Goal: Task Accomplishment & Management: Manage account settings

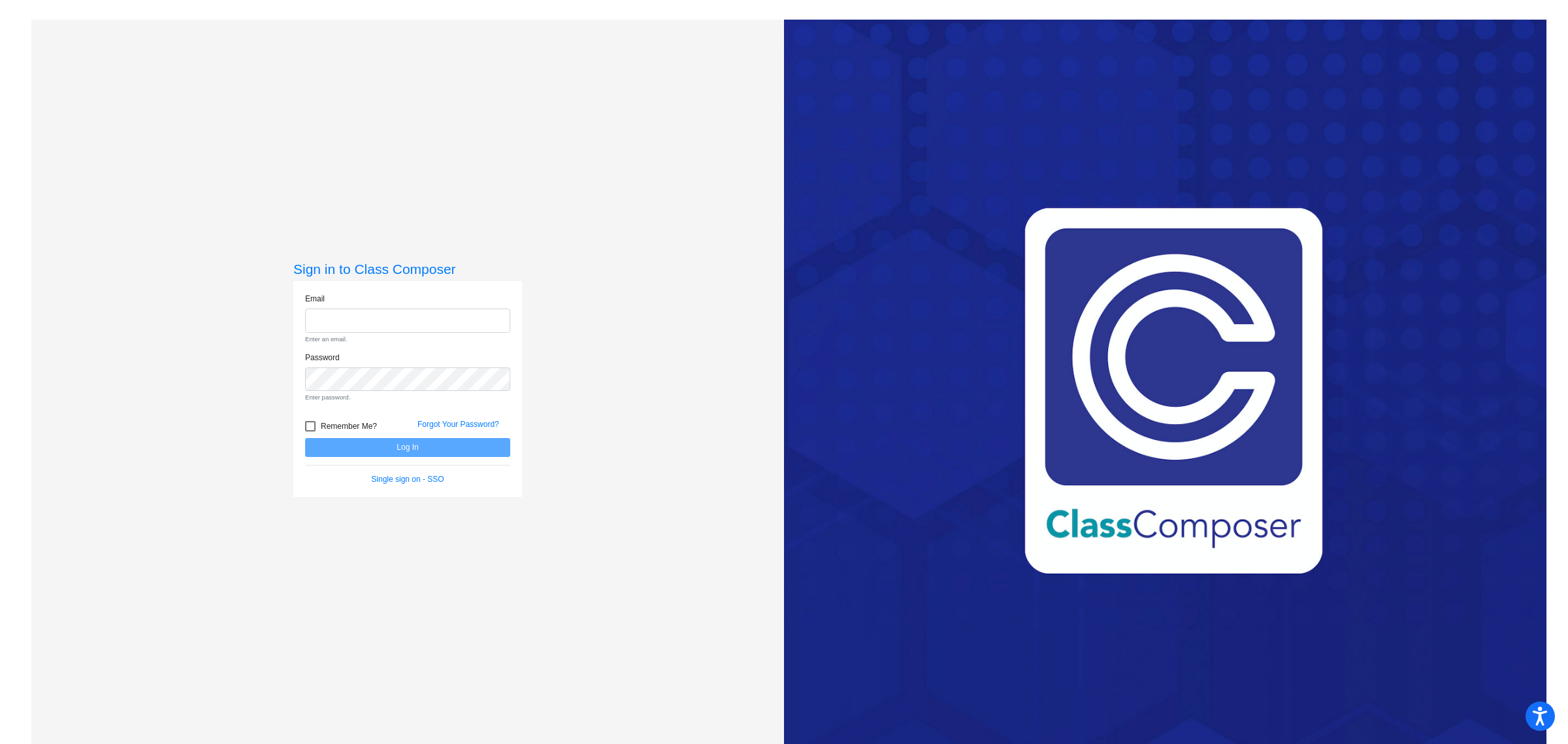
type input "[EMAIL_ADDRESS][DOMAIN_NAME]"
click at [464, 443] on form "Email [EMAIL_ADDRESS][DOMAIN_NAME] Enter an email. Password Enter password. Rem…" at bounding box center [408, 389] width 205 height 192
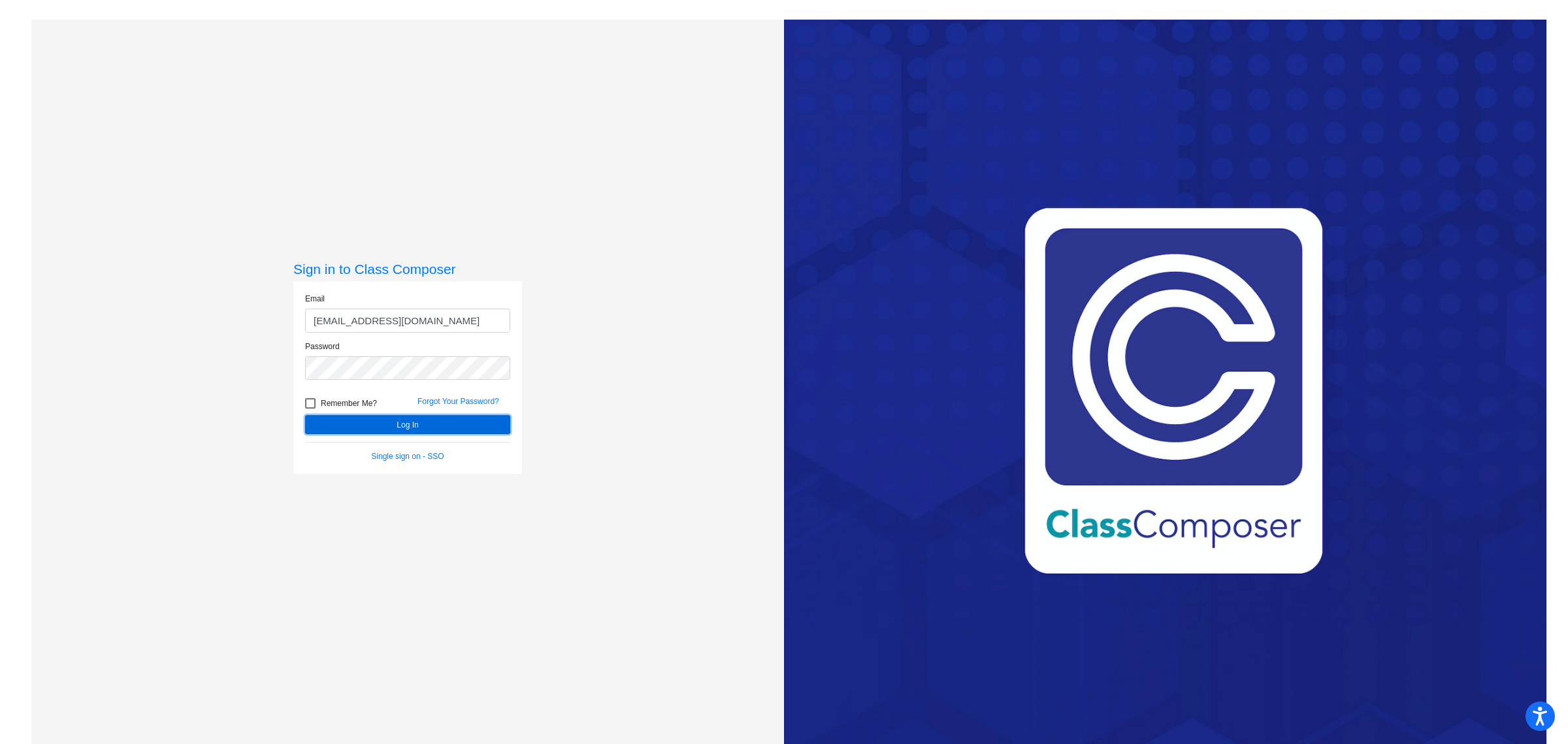
click at [477, 428] on button "Log In" at bounding box center [408, 424] width 205 height 19
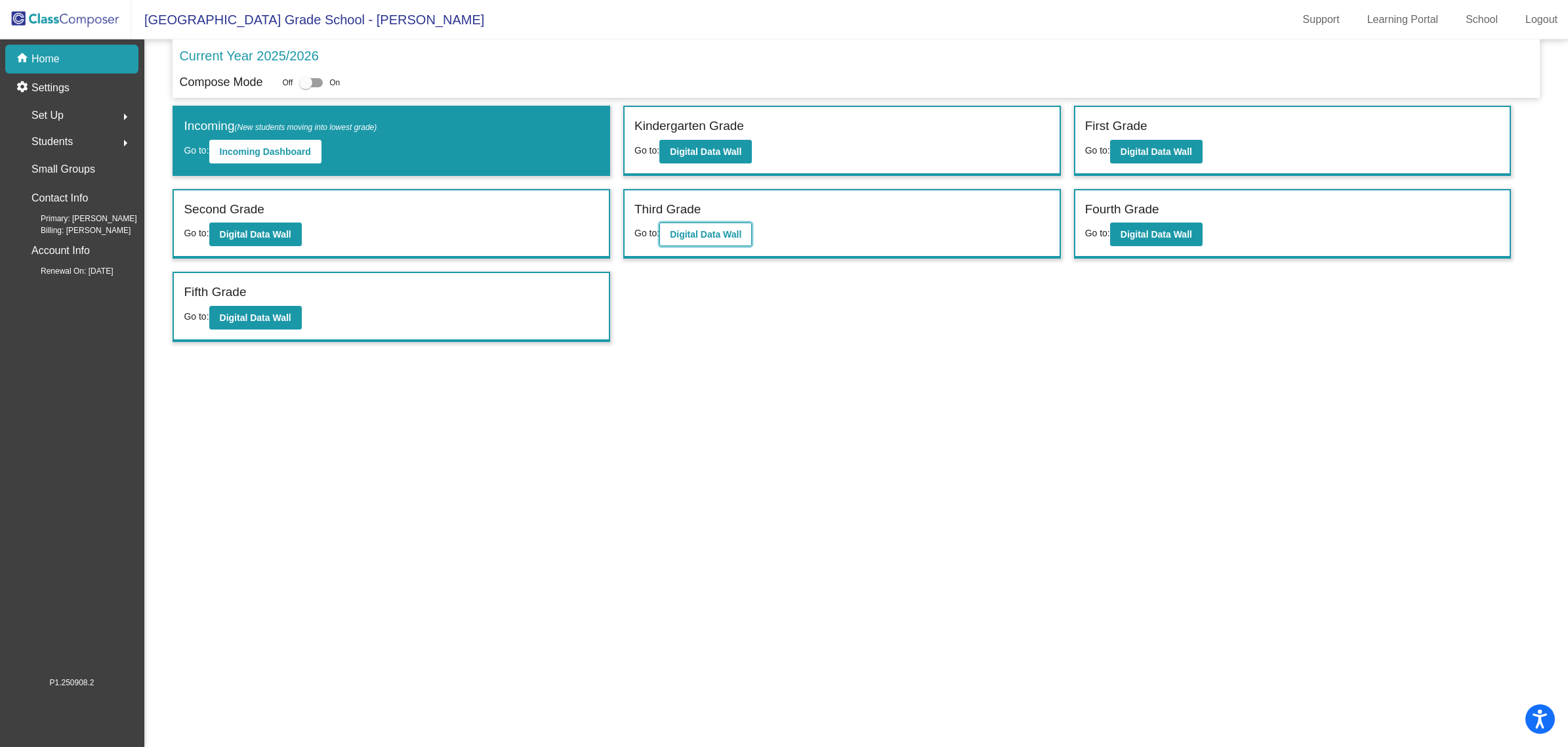
click at [729, 230] on b "Digital Data Wall" at bounding box center [705, 234] width 72 height 10
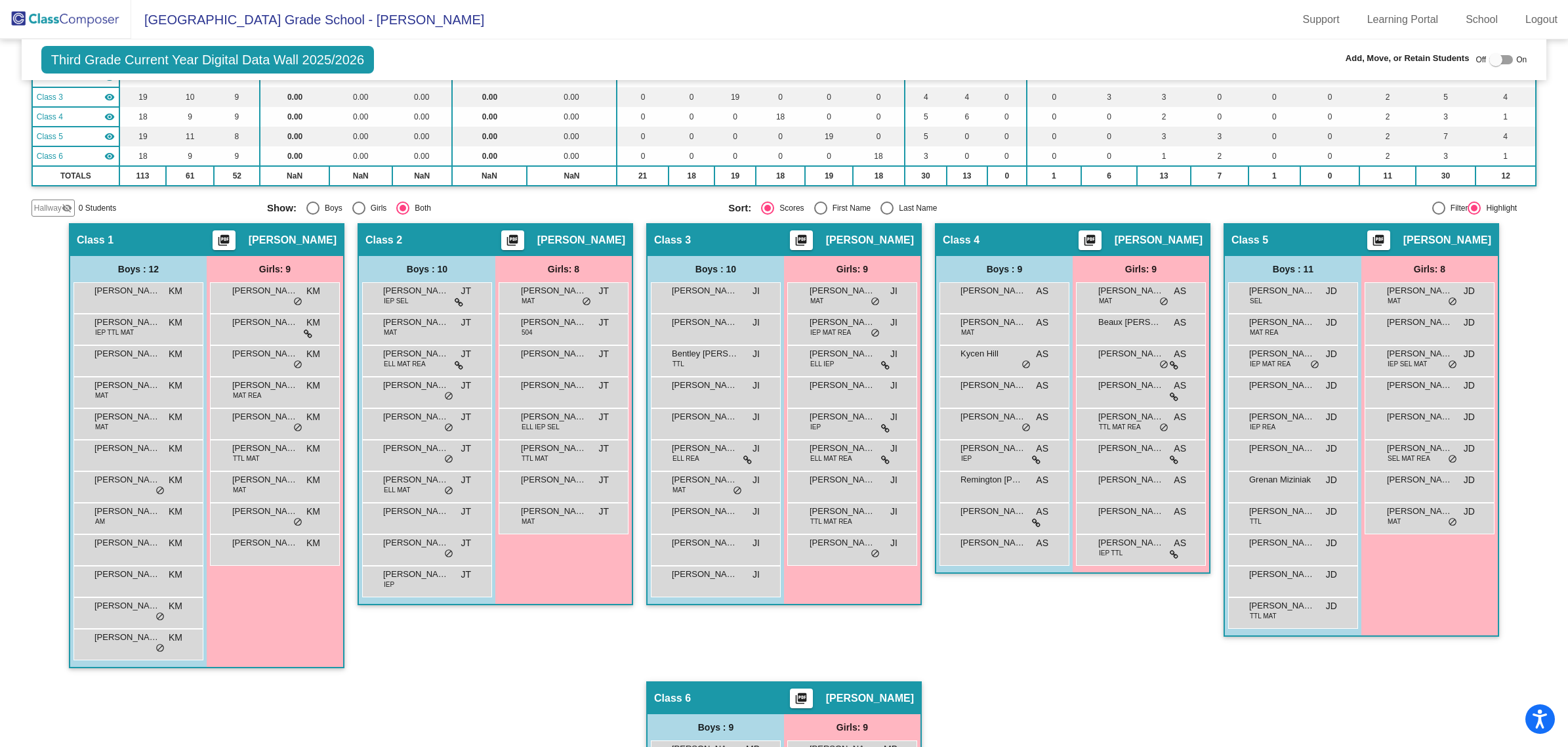
scroll to position [246, 0]
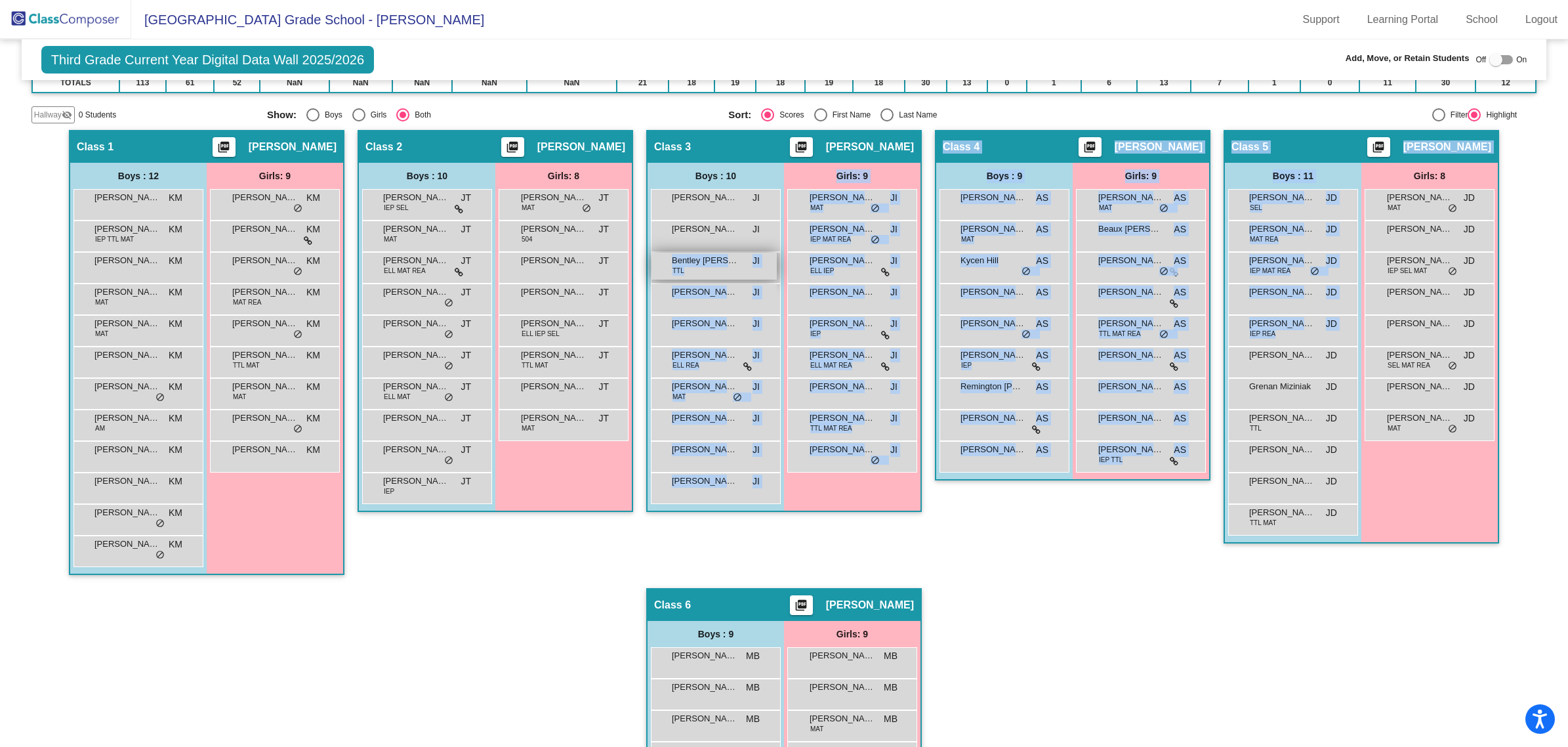
drag, startPoint x: 1282, startPoint y: 363, endPoint x: 716, endPoint y: 278, distance: 572.3
click at [716, 278] on div "Hallway - Hallway Class picture_as_pdf Add Student First Name Last Name Student…" at bounding box center [784, 541] width 1505 height 821
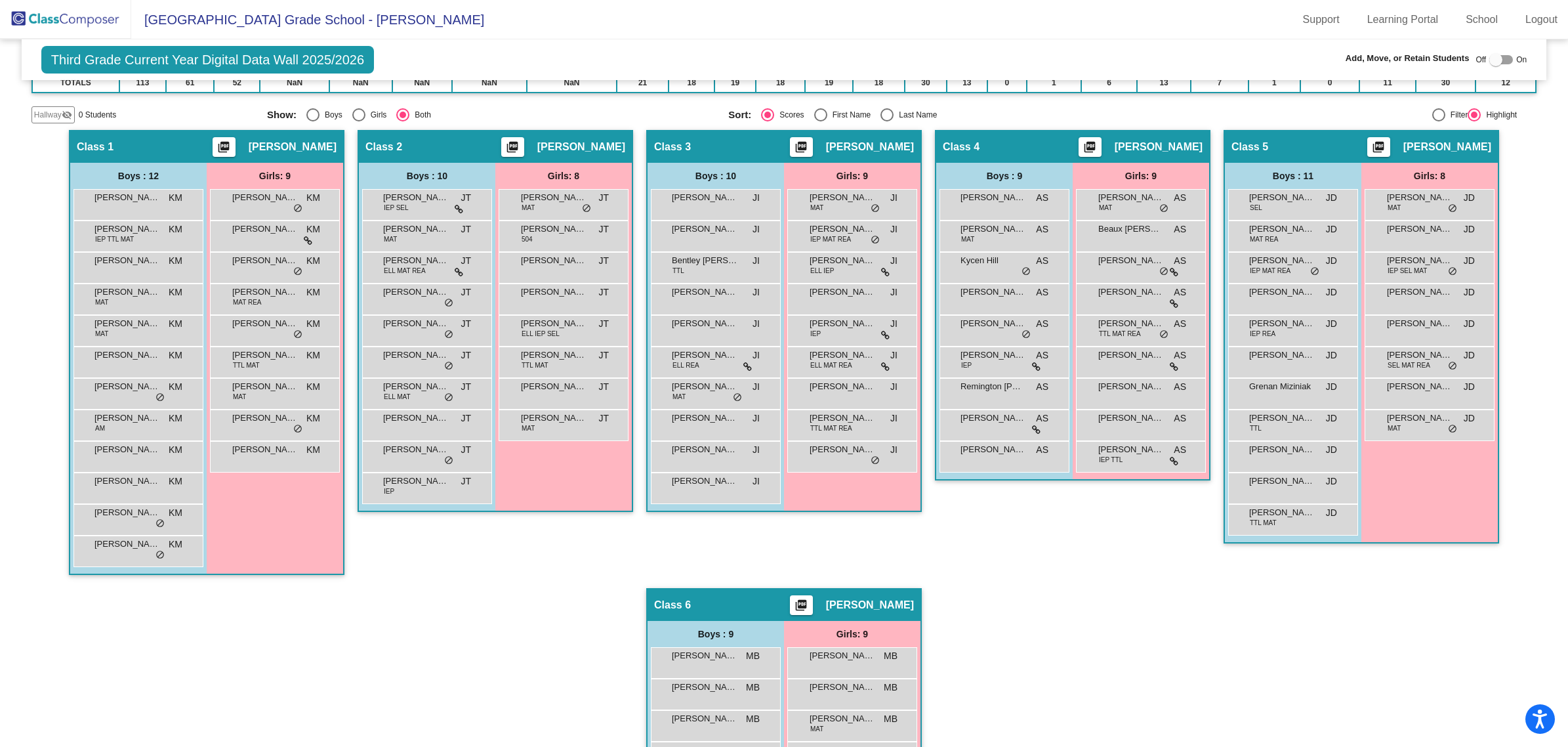
click at [1536, 272] on mat-sidenav-content "Third Grade Current Year Digital Data Wall 2025/2026 Add, Move, or Retain Stude…" at bounding box center [784, 393] width 1568 height 707
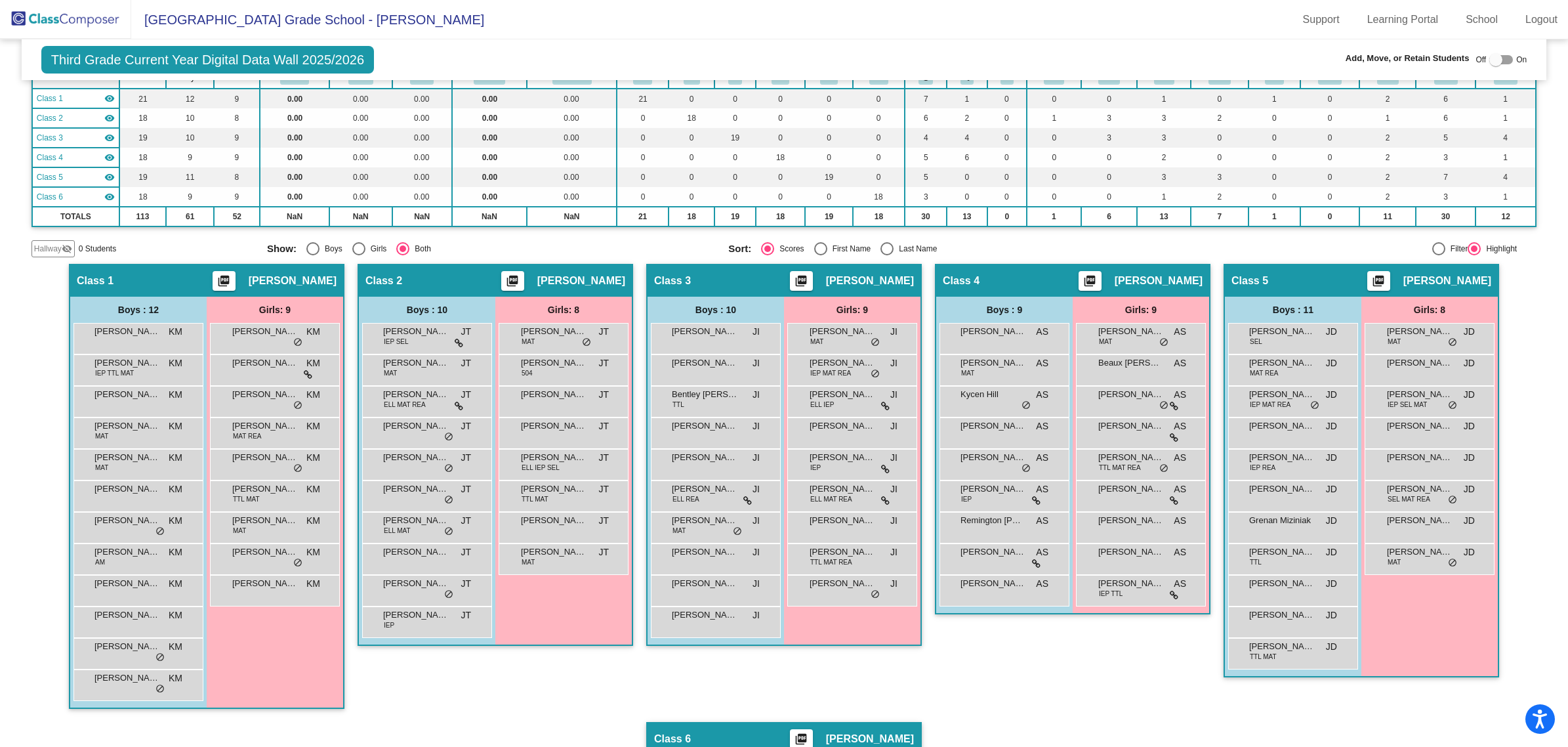
scroll to position [0, 0]
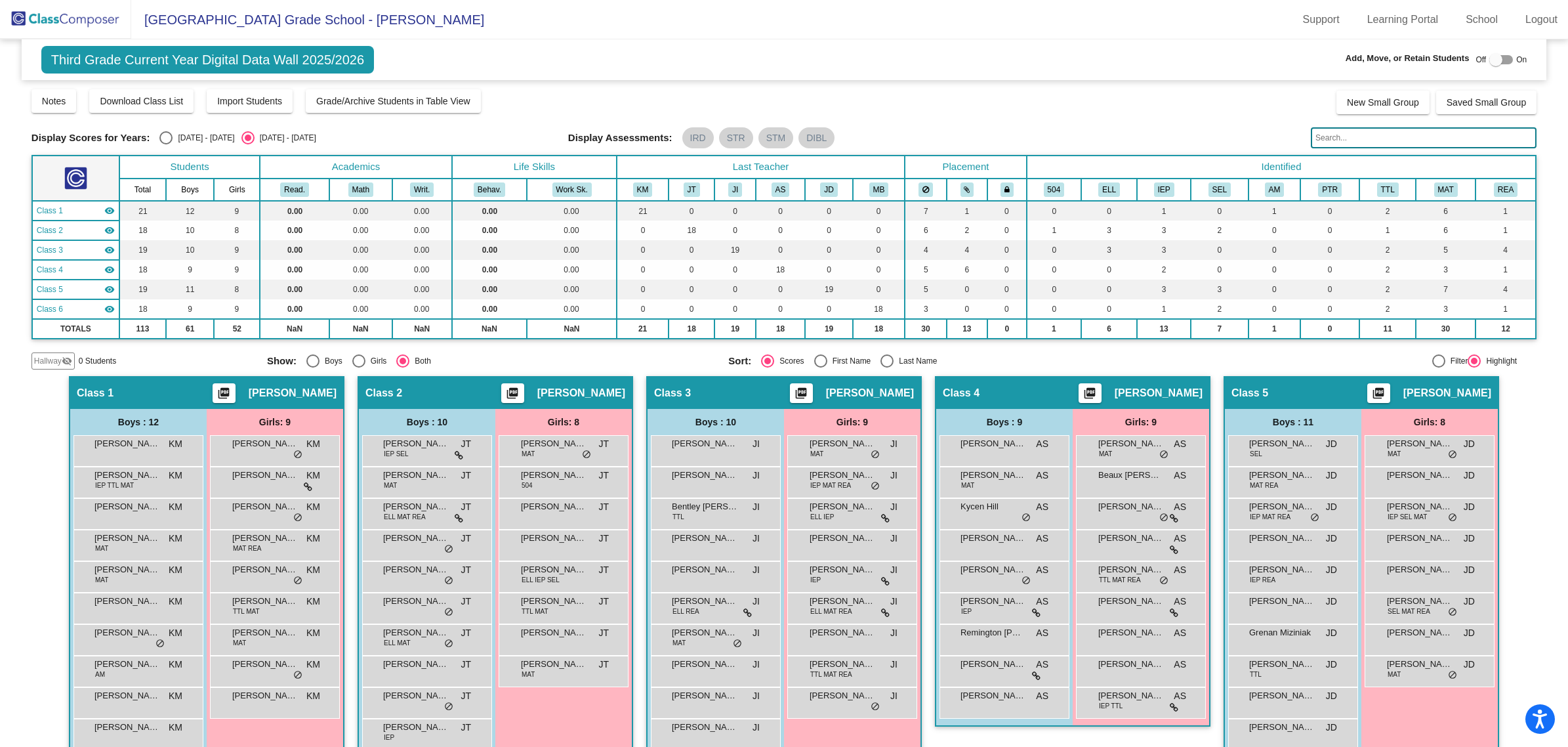
click at [1491, 54] on div at bounding box center [1496, 60] width 14 height 14
checkbox input "true"
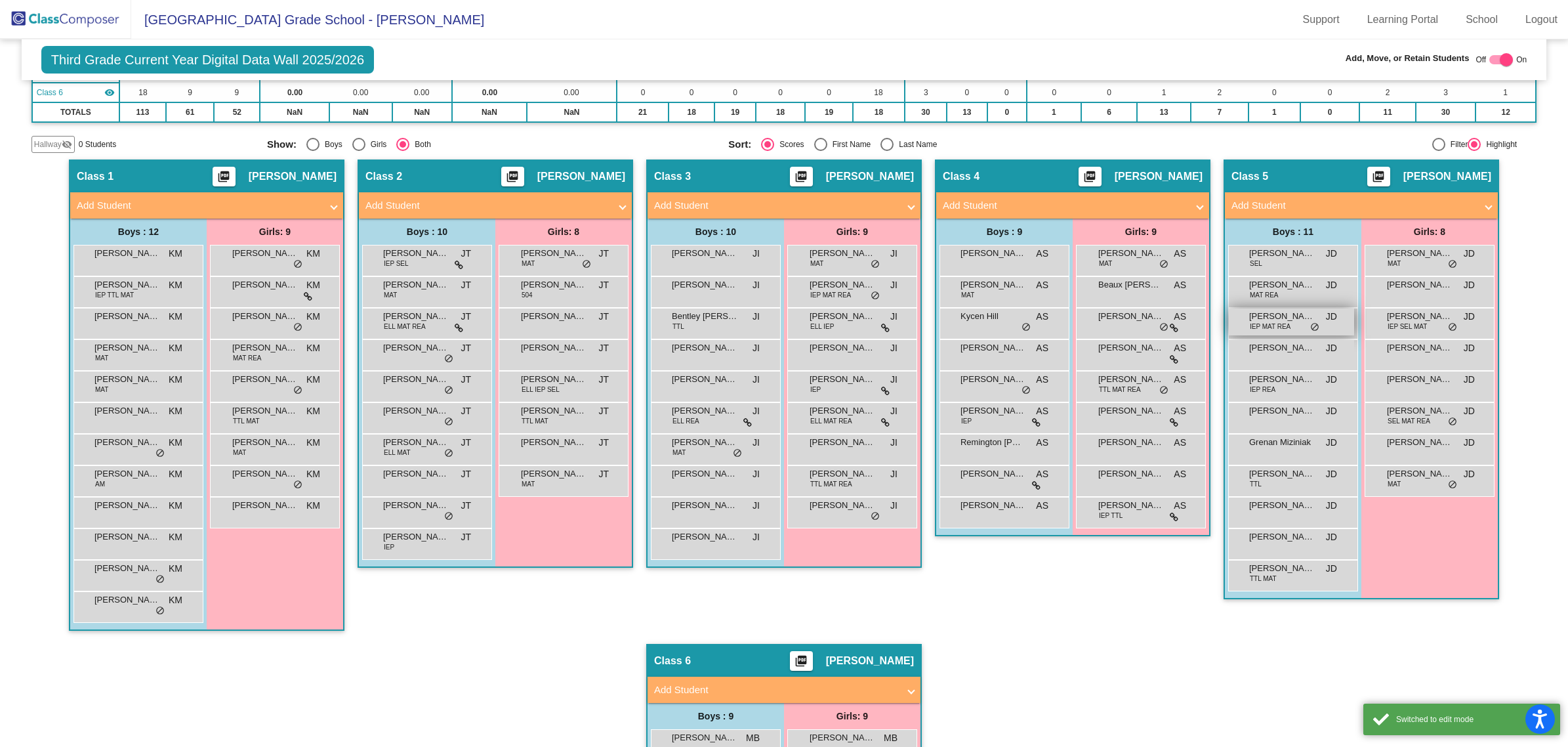
scroll to position [246, 0]
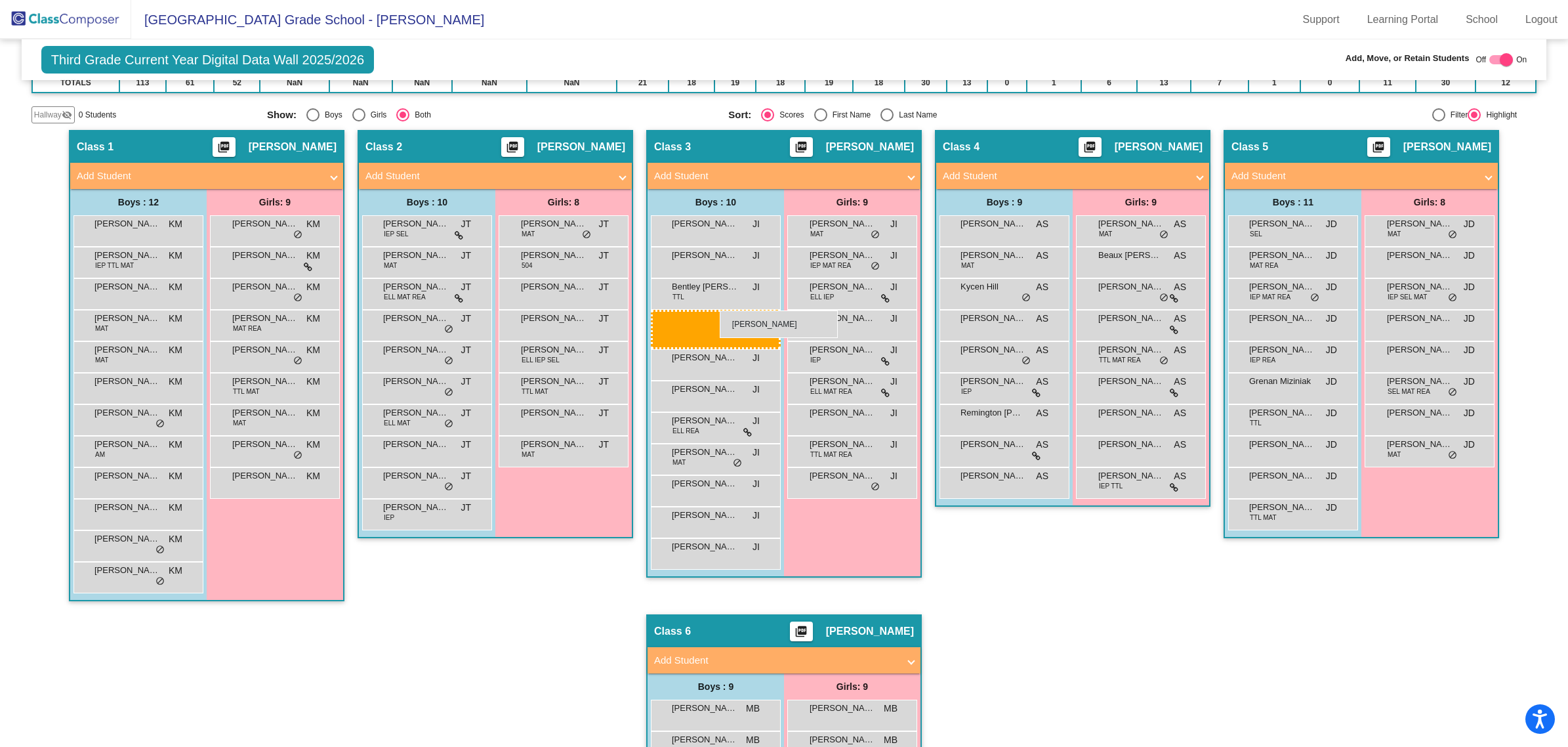
drag, startPoint x: 1265, startPoint y: 382, endPoint x: 720, endPoint y: 310, distance: 549.7
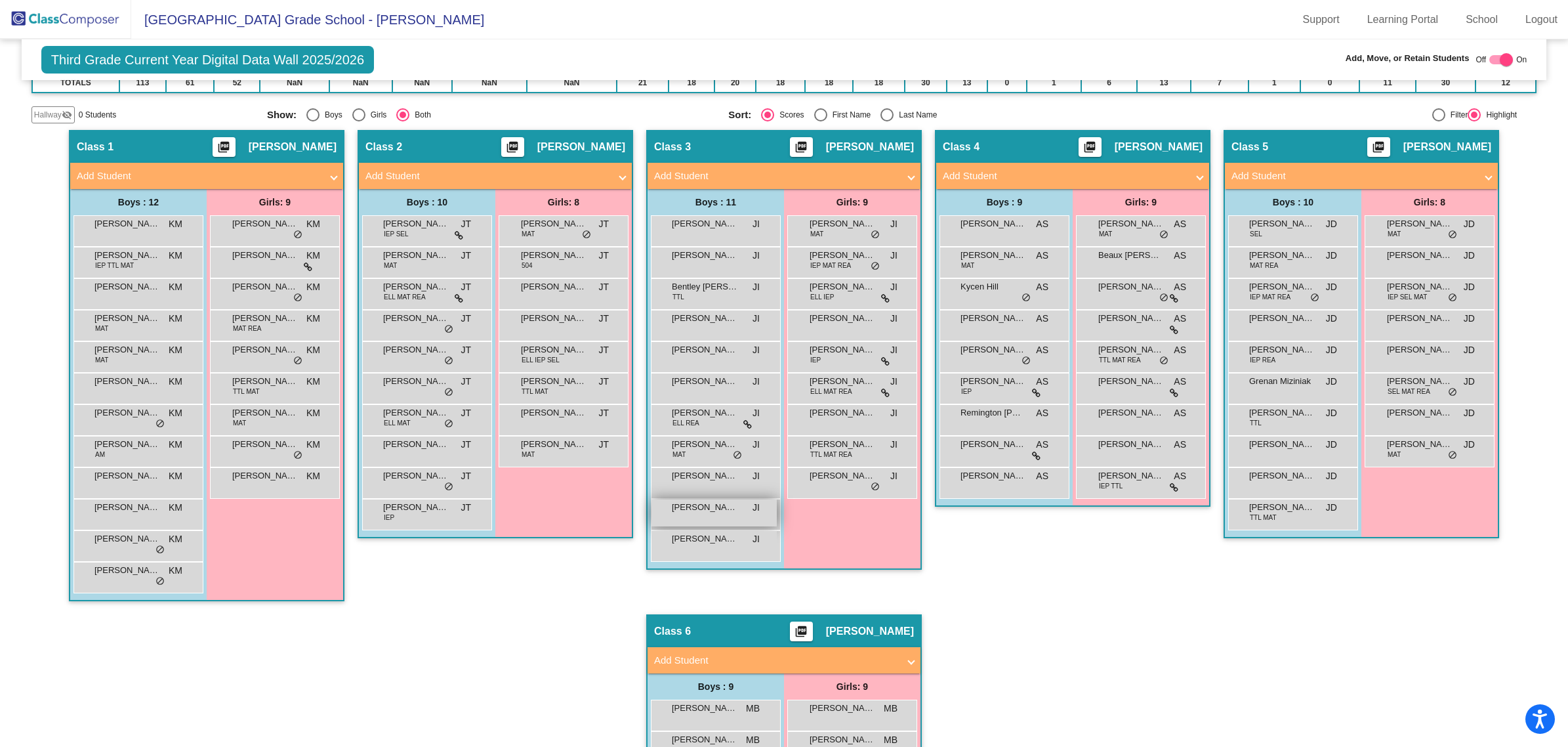
click at [710, 507] on span "[PERSON_NAME]" at bounding box center [705, 508] width 66 height 14
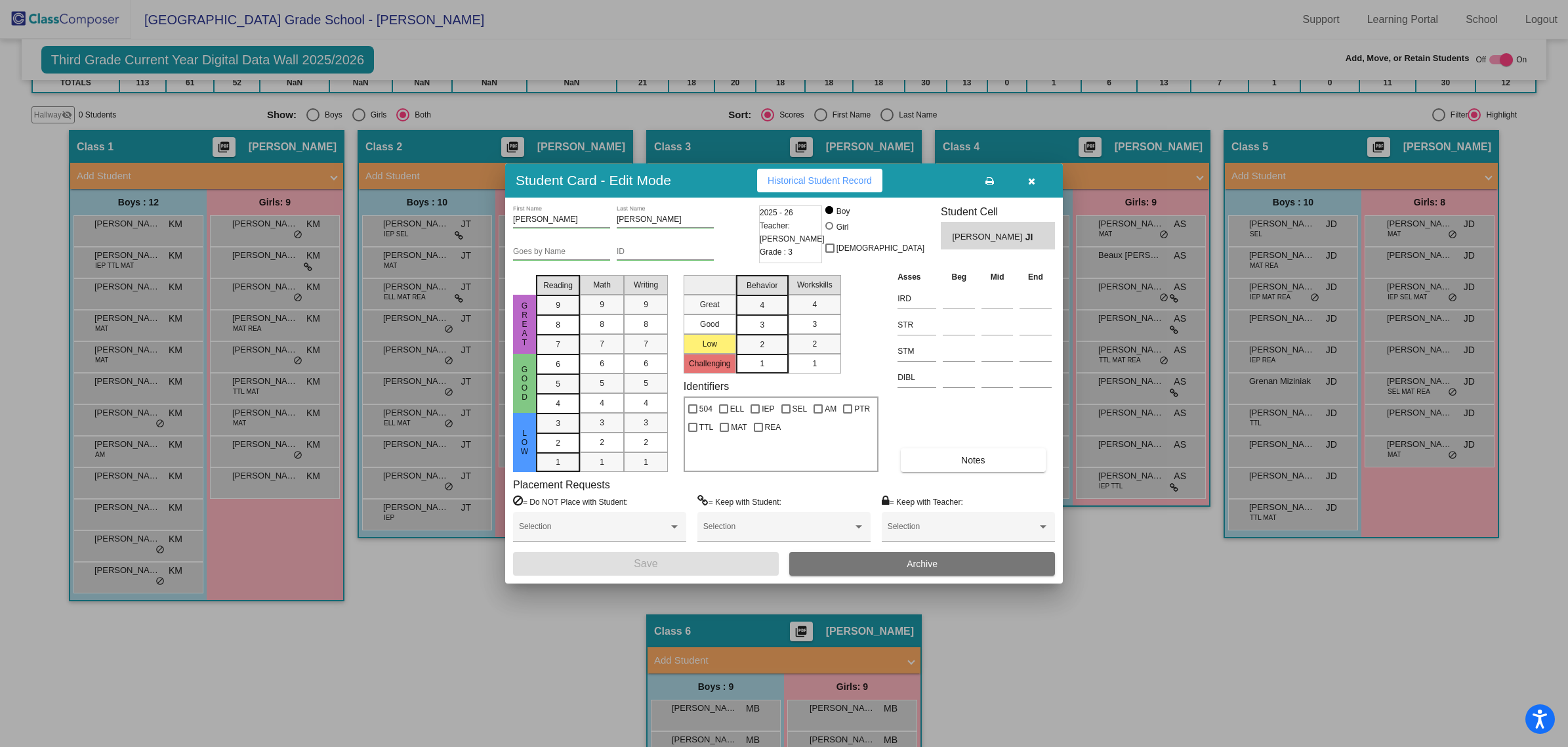
click at [955, 557] on button "Archive" at bounding box center [922, 564] width 266 height 24
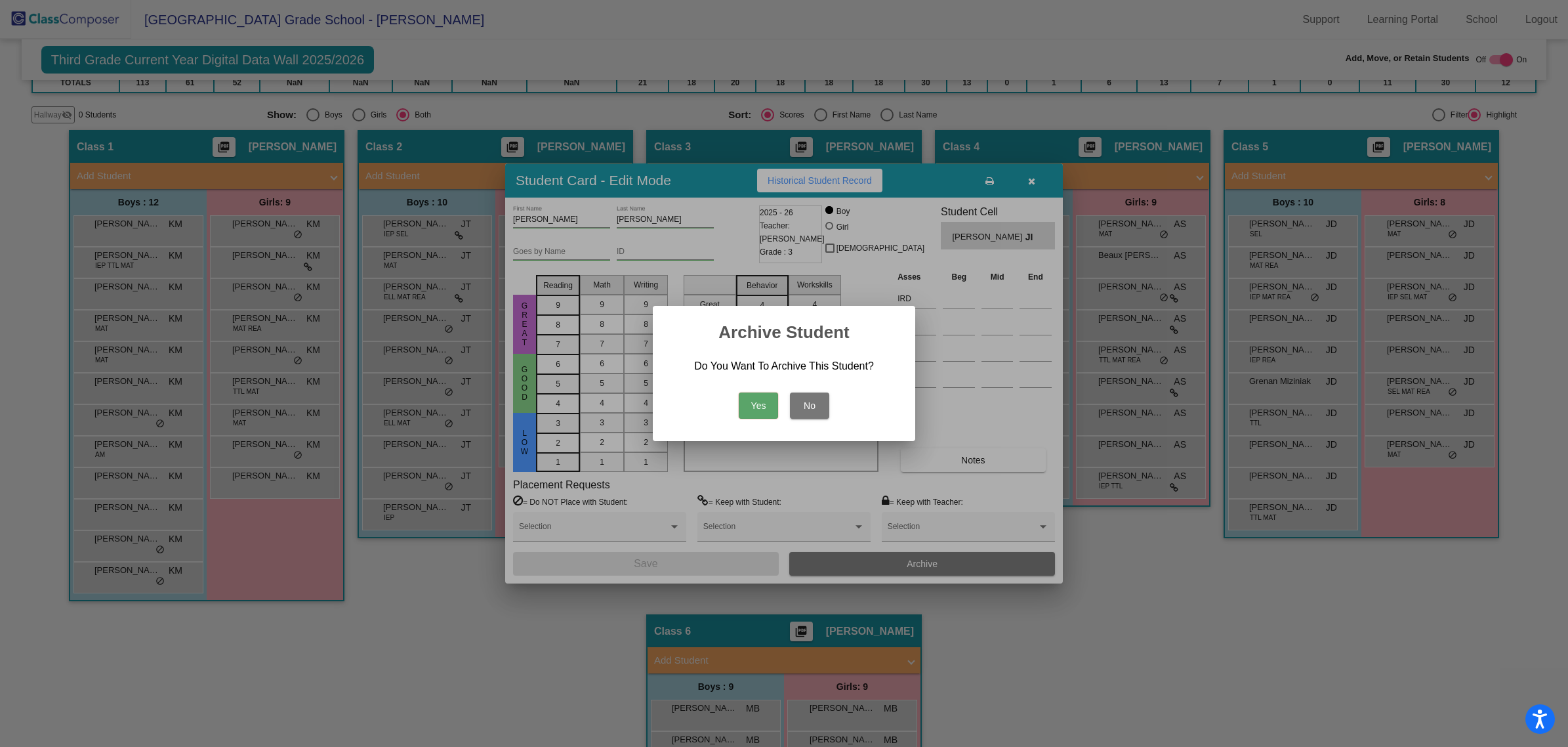
click at [761, 395] on button "Yes" at bounding box center [758, 405] width 40 height 26
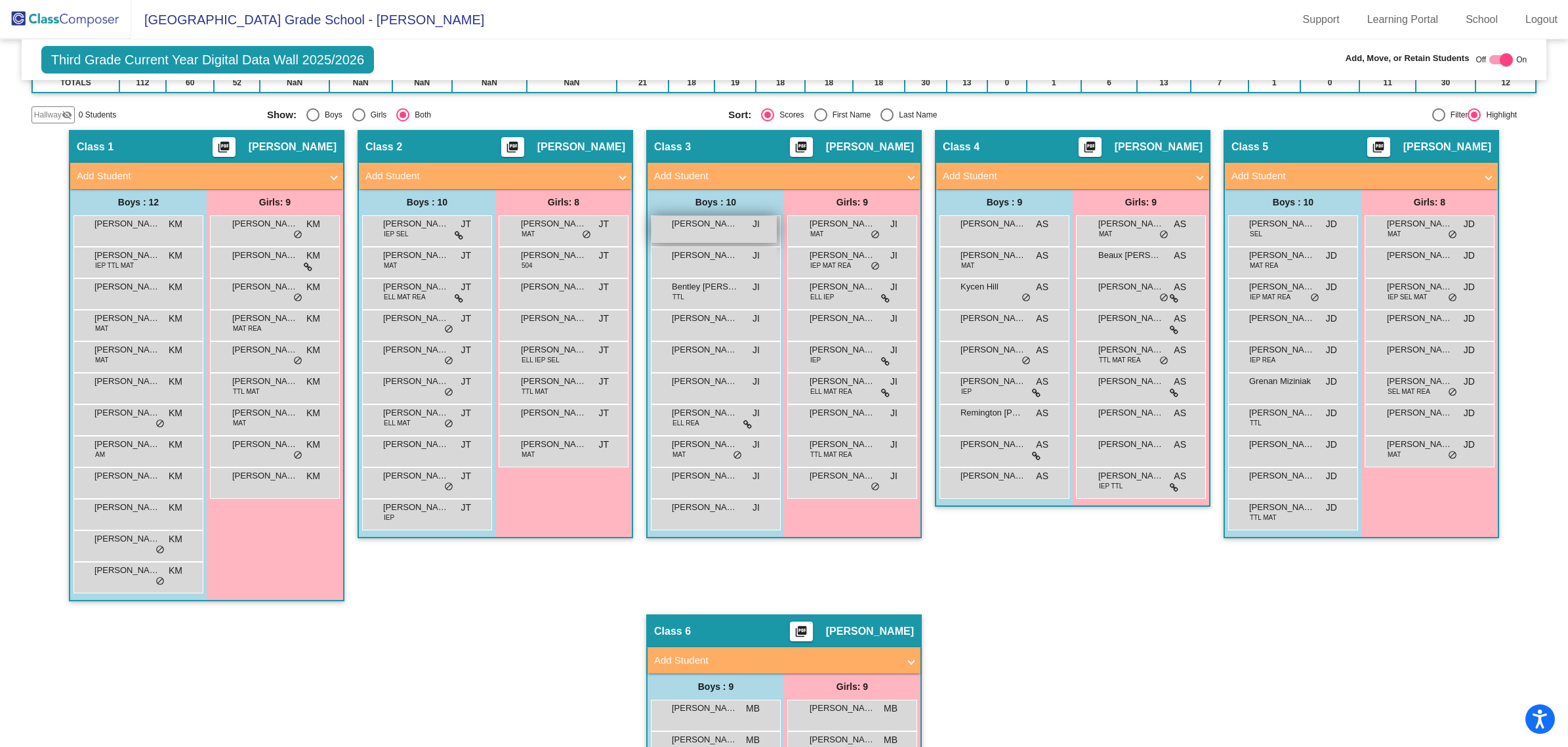
click at [721, 233] on div "[PERSON_NAME] [PERSON_NAME] lock do_not_disturb_alt" at bounding box center [714, 230] width 125 height 27
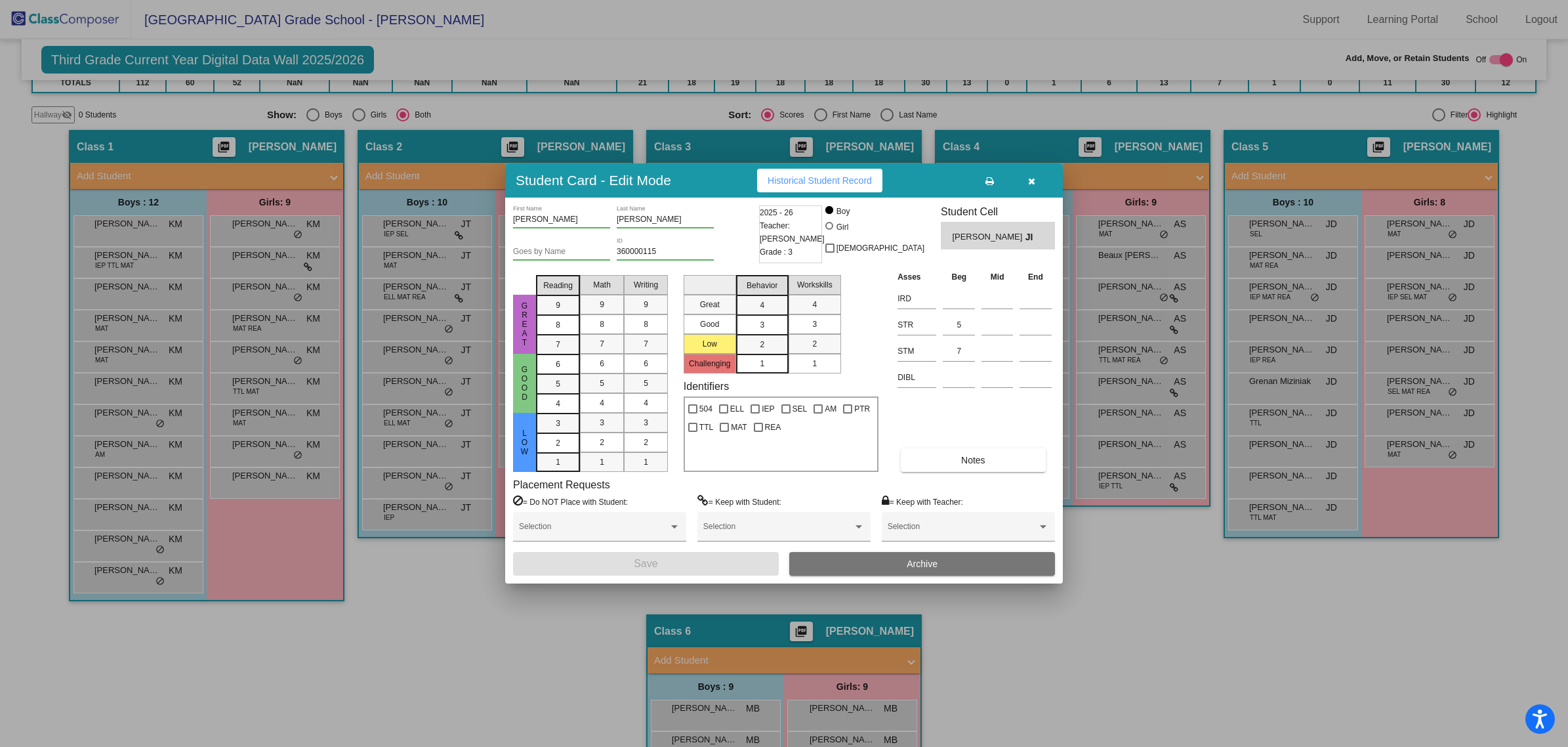
click at [1030, 181] on icon "button" at bounding box center [1032, 181] width 8 height 9
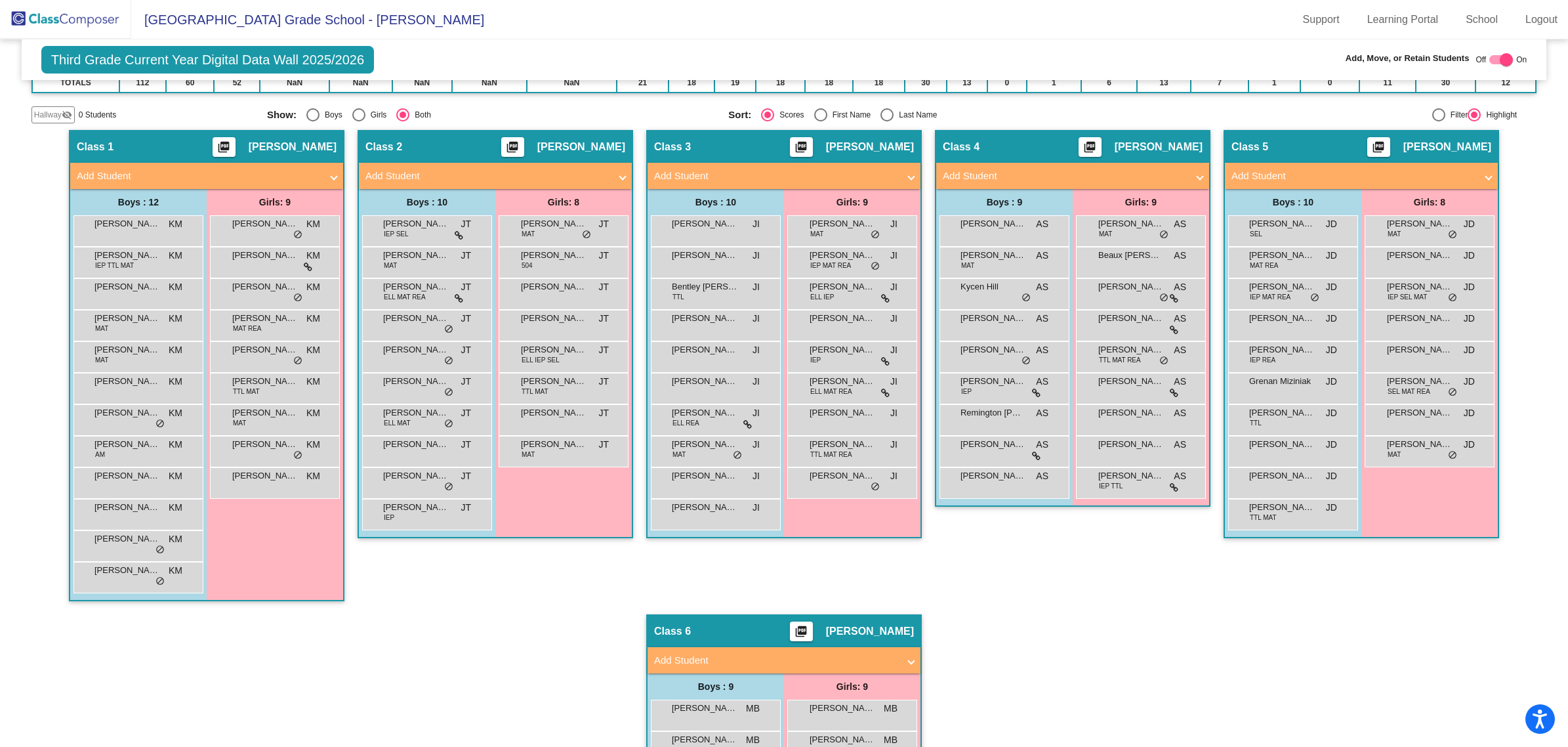
click at [56, 109] on span "Hallway" at bounding box center [47, 115] width 28 height 12
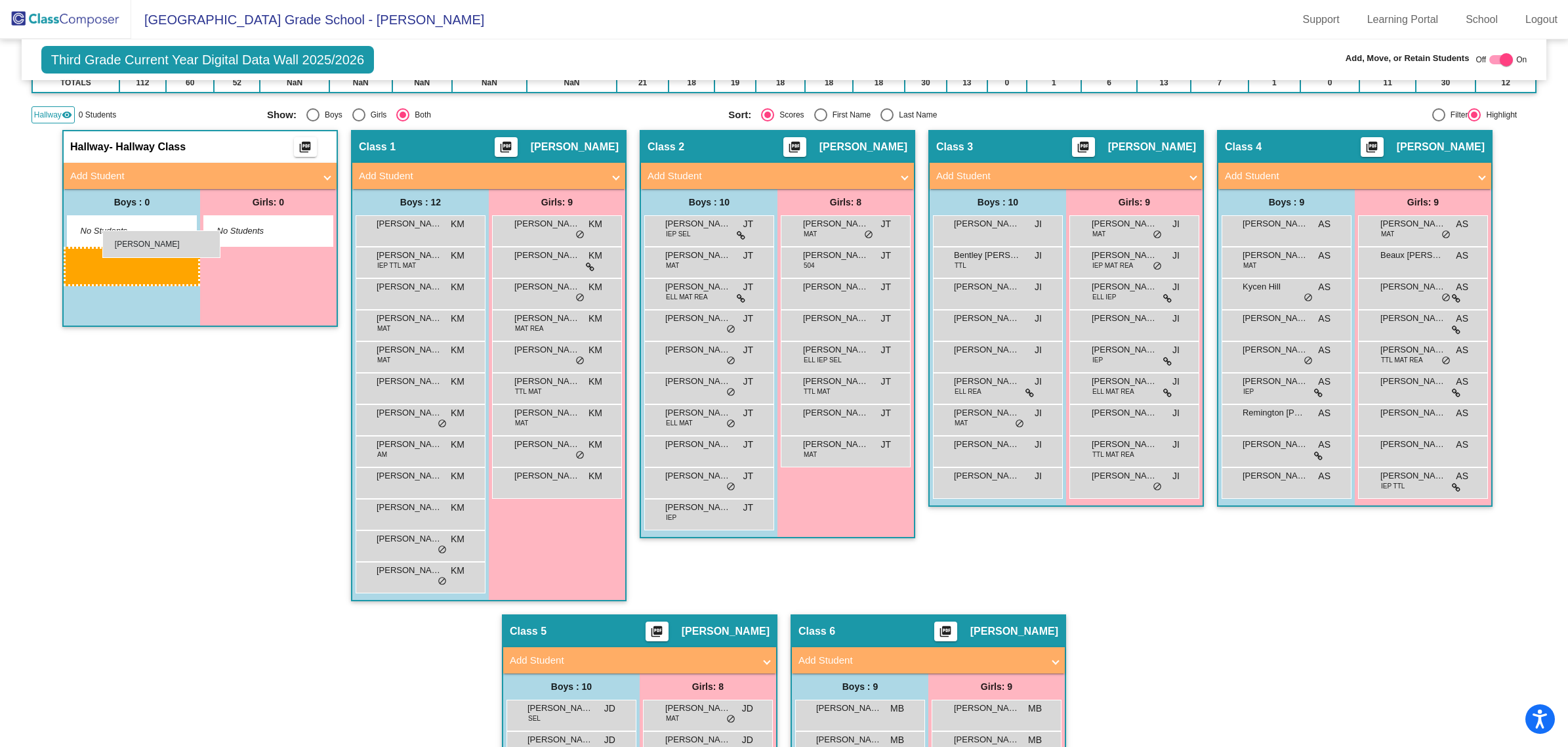
drag, startPoint x: 973, startPoint y: 221, endPoint x: 102, endPoint y: 231, distance: 871.1
click at [101, 19] on img at bounding box center [65, 19] width 131 height 39
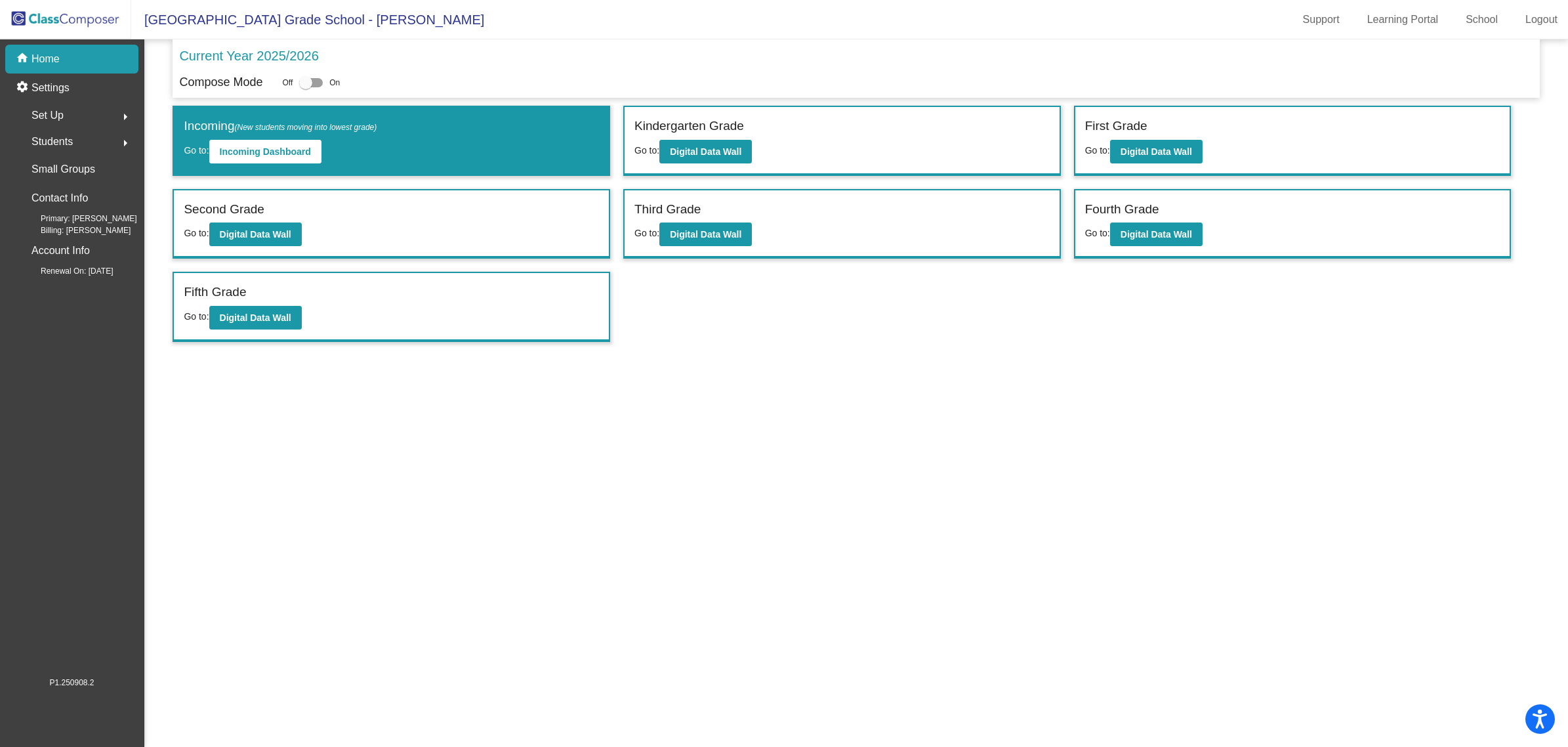
click at [113, 139] on button "arrow_right" at bounding box center [125, 141] width 26 height 26
click at [63, 202] on p "Hallway" at bounding box center [50, 198] width 35 height 16
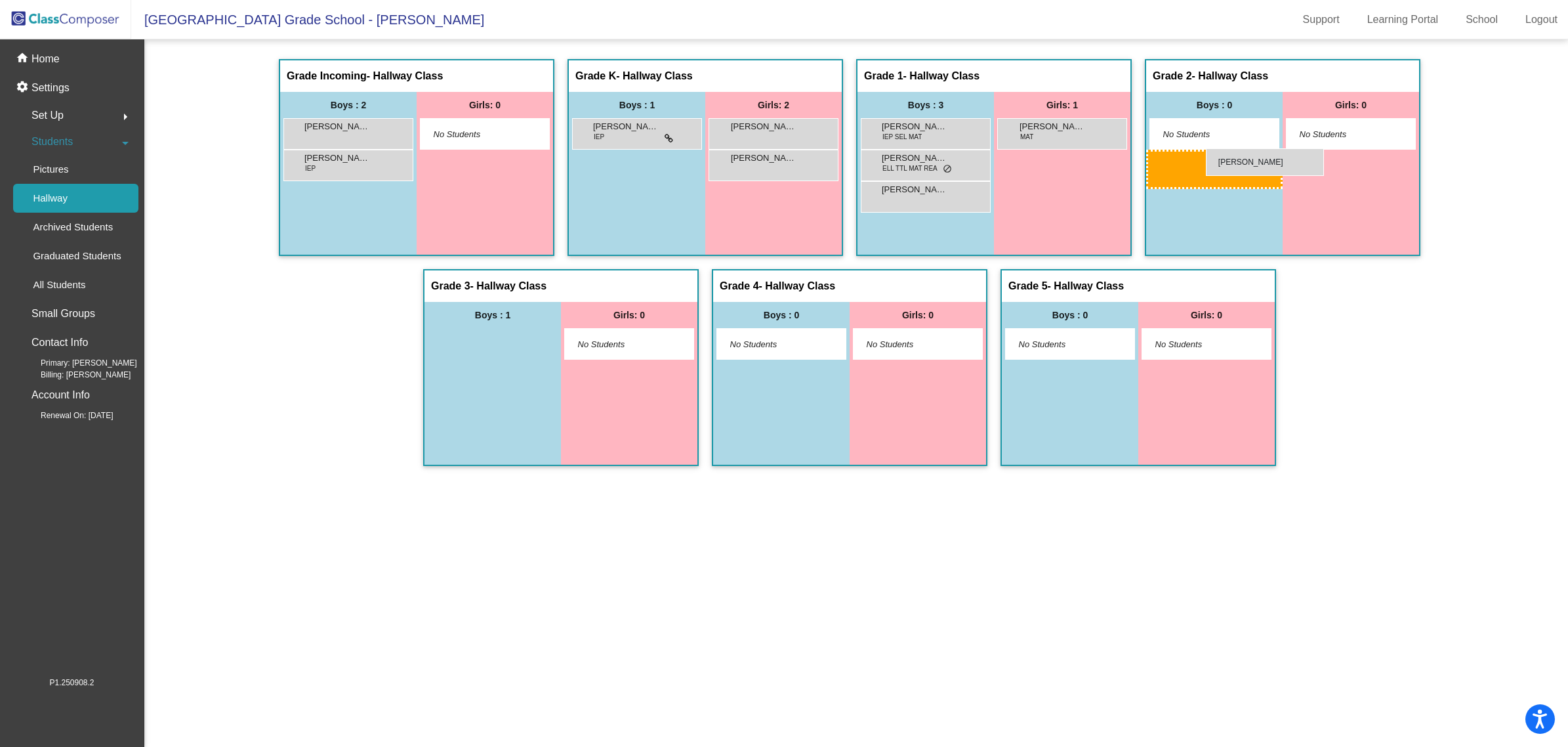
drag, startPoint x: 489, startPoint y: 341, endPoint x: 1206, endPoint y: 149, distance: 742.3
